Goal: Register for event/course

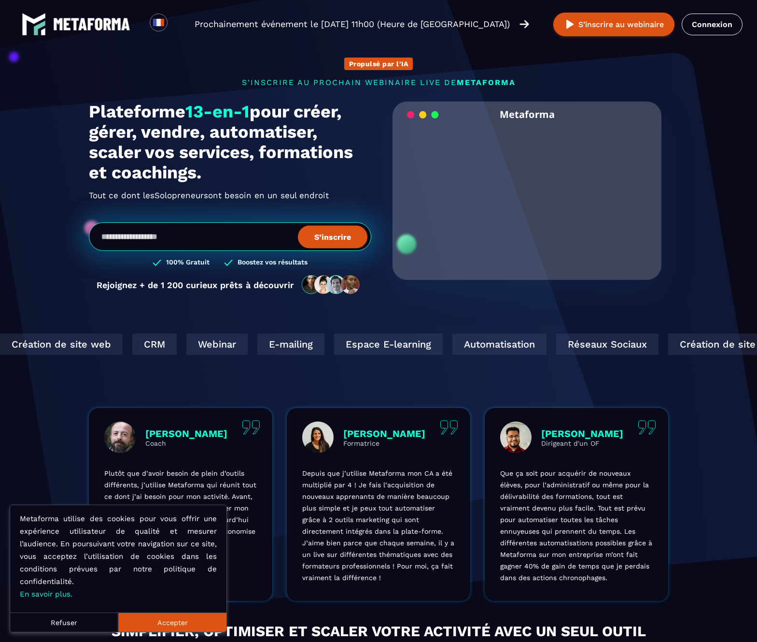
click at [163, 621] on button "Accepter" at bounding box center [172, 621] width 108 height 19
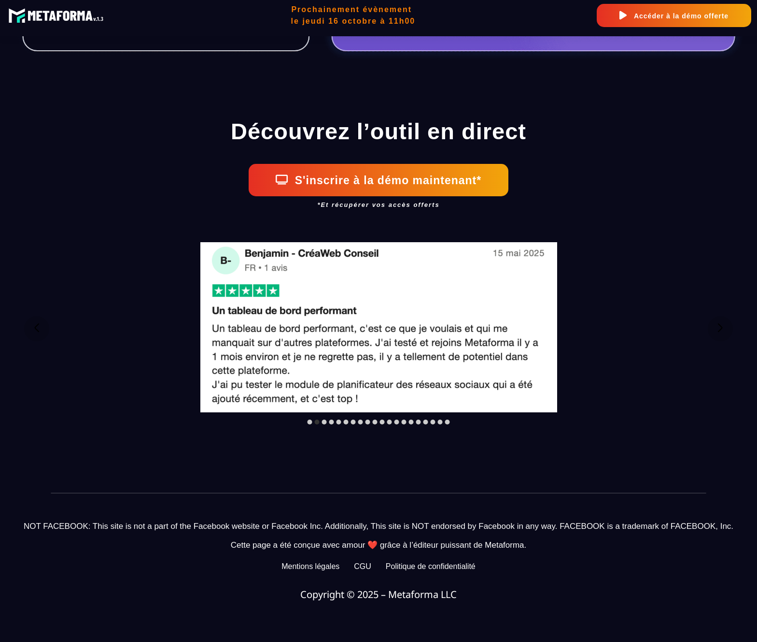
scroll to position [1008, 0]
